Goal: Use online tool/utility: Utilize a website feature to perform a specific function

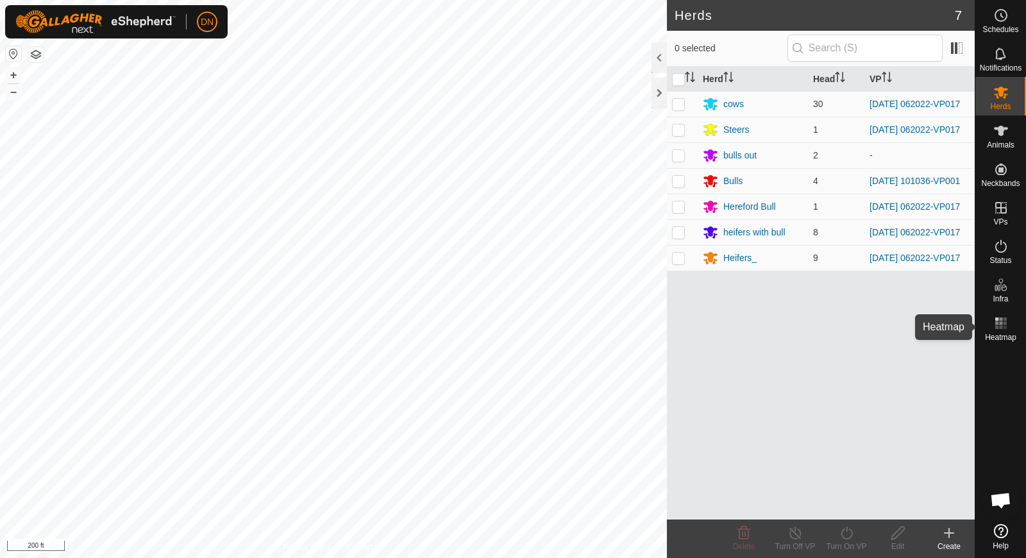
click at [1002, 321] on icon at bounding box center [1000, 322] width 15 height 15
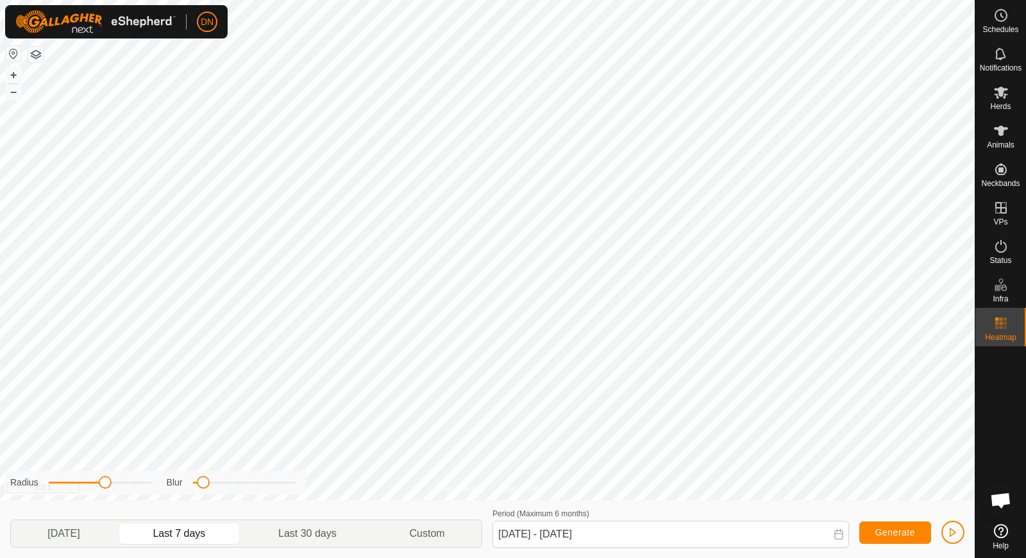
click at [841, 535] on icon at bounding box center [838, 534] width 10 height 10
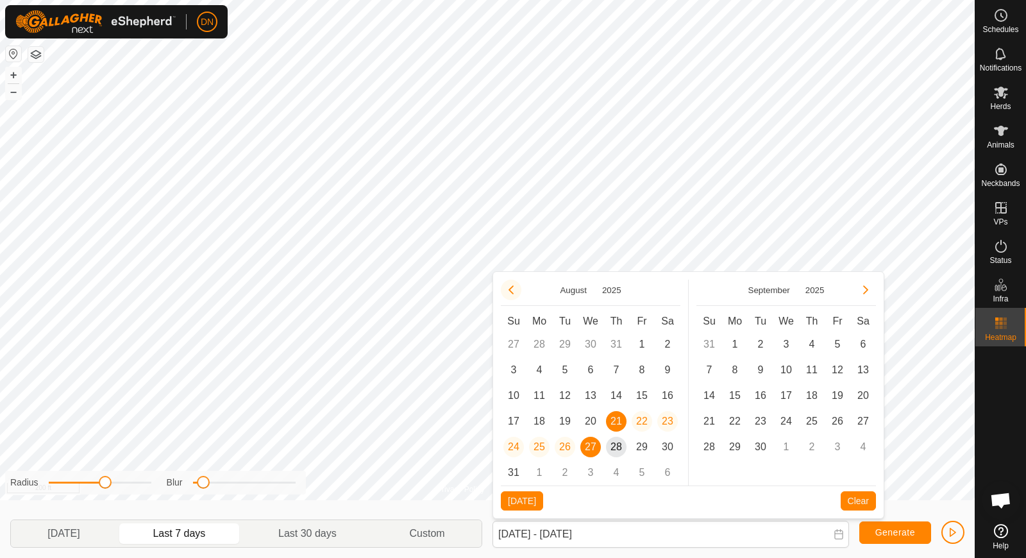
click at [514, 289] on button "Previous Month" at bounding box center [511, 290] width 21 height 21
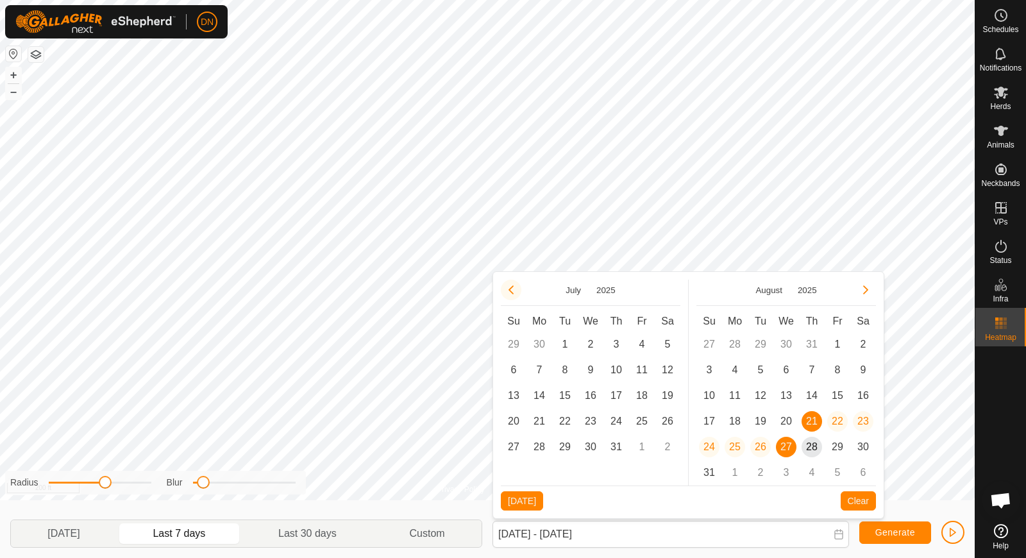
click at [508, 286] on button "Previous Month" at bounding box center [511, 290] width 21 height 21
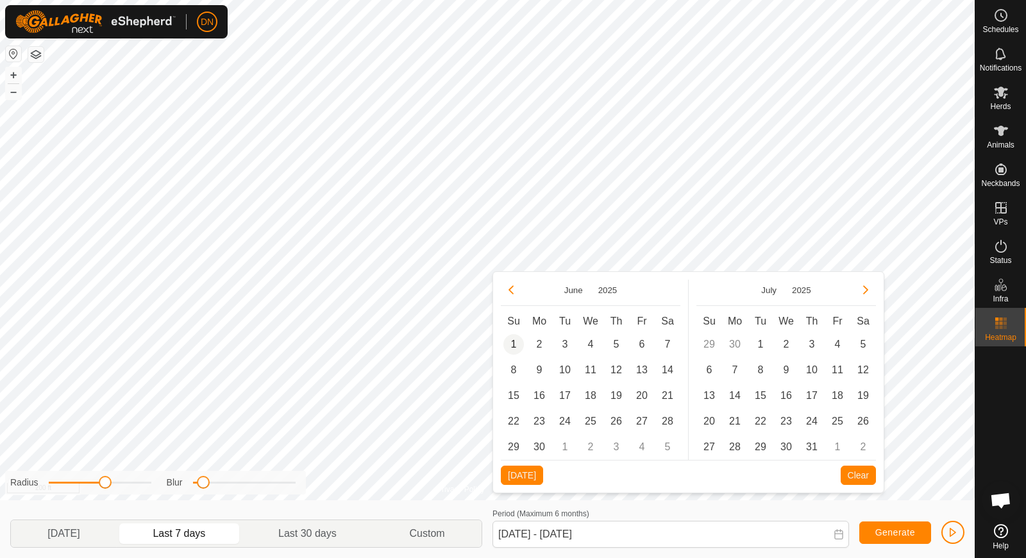
click at [510, 340] on span "1" at bounding box center [513, 344] width 21 height 21
click at [868, 287] on button "Next Month" at bounding box center [865, 290] width 21 height 21
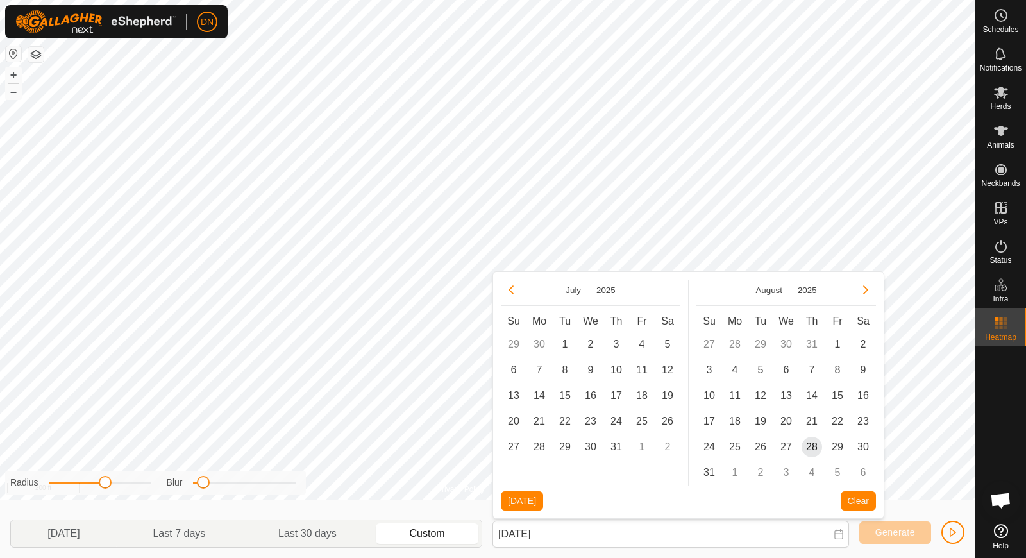
click at [868, 287] on button "Next Month" at bounding box center [865, 290] width 21 height 21
click at [614, 444] on span "28" at bounding box center [616, 447] width 21 height 21
type input "Jun 01, 2025 - Aug 28, 2025"
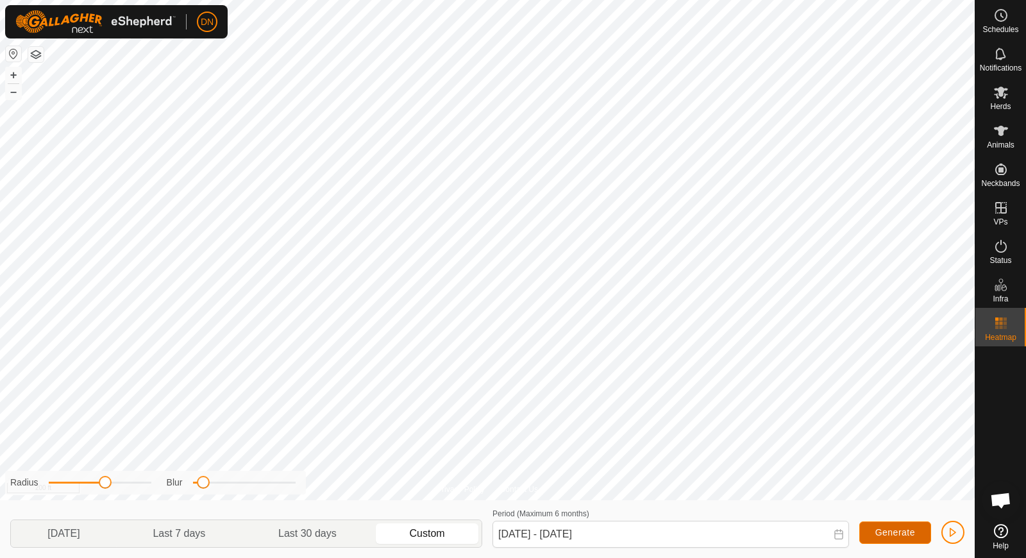
click at [910, 528] on span "Generate" at bounding box center [895, 532] width 40 height 10
click at [665, 506] on div "Privacy Policy Contact Us WP 1 Type: trough Capacity: 100L Water Level: 100% Dr…" at bounding box center [487, 279] width 975 height 558
click at [626, 557] on html "DN Schedules Notifications Herds Animals Neckbands VPs Status Infra Heatmap Hel…" at bounding box center [513, 279] width 1026 height 558
